Goal: Transaction & Acquisition: Obtain resource

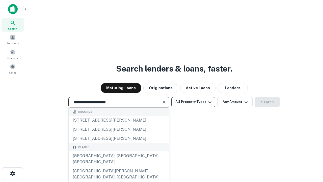
click at [119, 166] on div "[GEOGRAPHIC_DATA], [GEOGRAPHIC_DATA], [GEOGRAPHIC_DATA]" at bounding box center [119, 158] width 100 height 15
click at [193, 102] on button "All Property Types" at bounding box center [193, 102] width 44 height 10
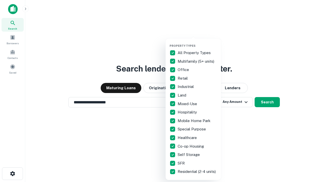
type input "**********"
click at [197, 42] on button "button" at bounding box center [196, 42] width 55 height 0
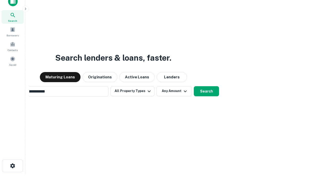
scroll to position [8, 0]
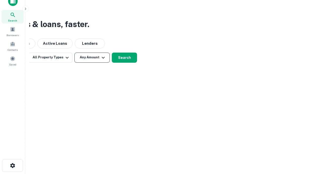
click at [92, 57] on button "Any Amount" at bounding box center [91, 57] width 35 height 10
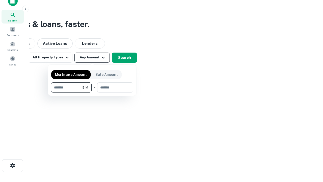
type input "*******"
click at [92, 92] on button "button" at bounding box center [92, 92] width 82 height 0
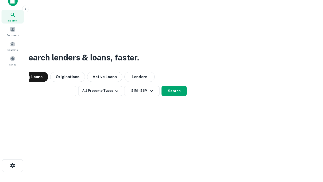
scroll to position [8, 0]
click at [161, 86] on button "Search" at bounding box center [173, 91] width 25 height 10
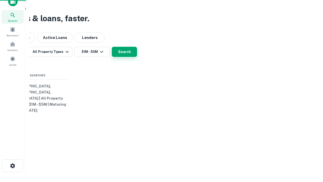
scroll to position [8, 0]
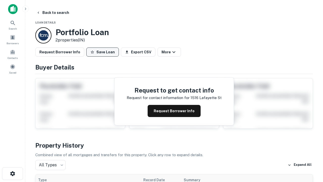
click at [102, 52] on button "Save Loan" at bounding box center [102, 51] width 33 height 9
